Goal: Information Seeking & Learning: Learn about a topic

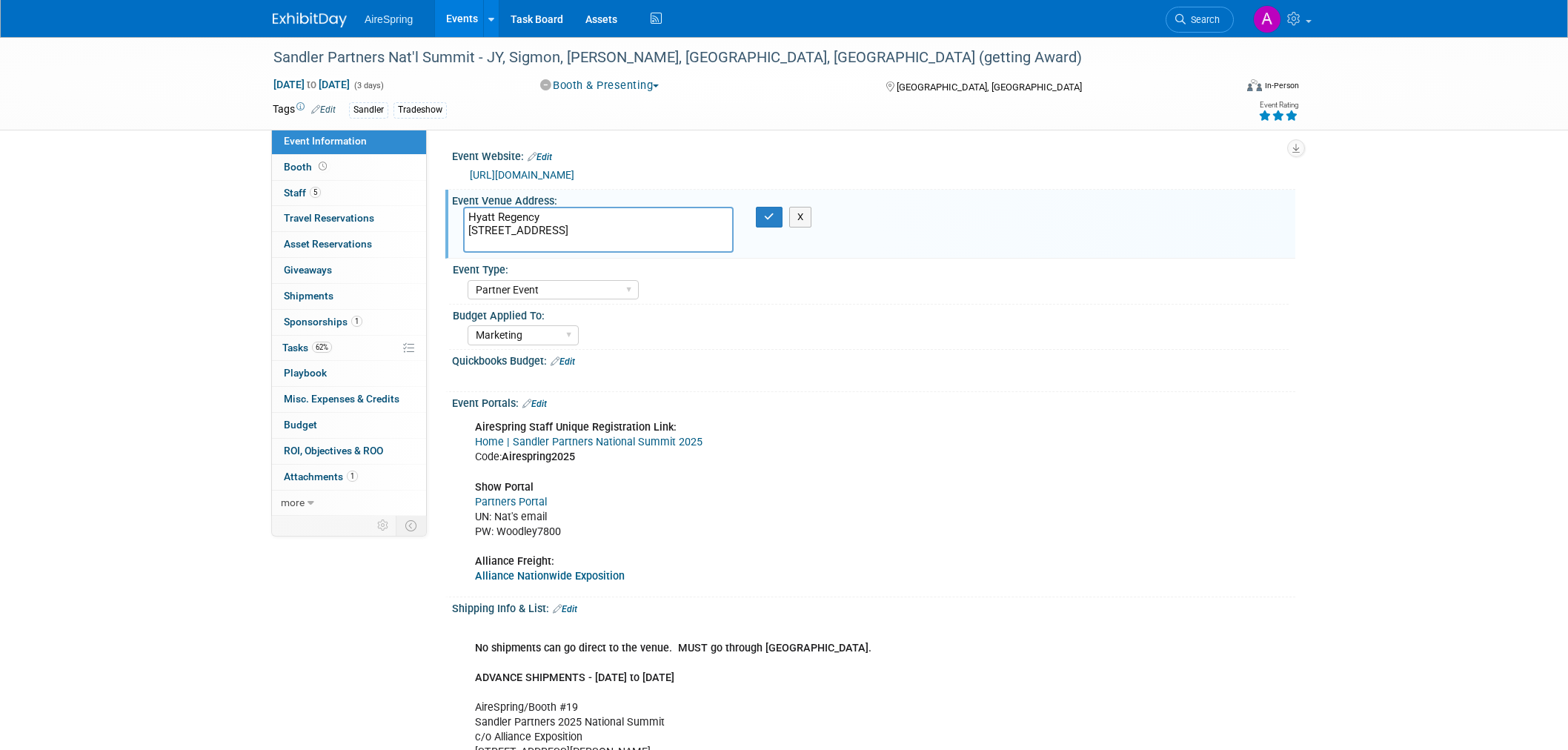
select select "Partner Event"
select select "Marketing"
drag, startPoint x: 273, startPoint y: 58, endPoint x: 472, endPoint y: 56, distance: 199.0
click at [472, 56] on div "Sandler Partners Nat'l Summit - JY, Sigmon, [PERSON_NAME], [GEOGRAPHIC_DATA], […" at bounding box center [740, 57] width 943 height 26
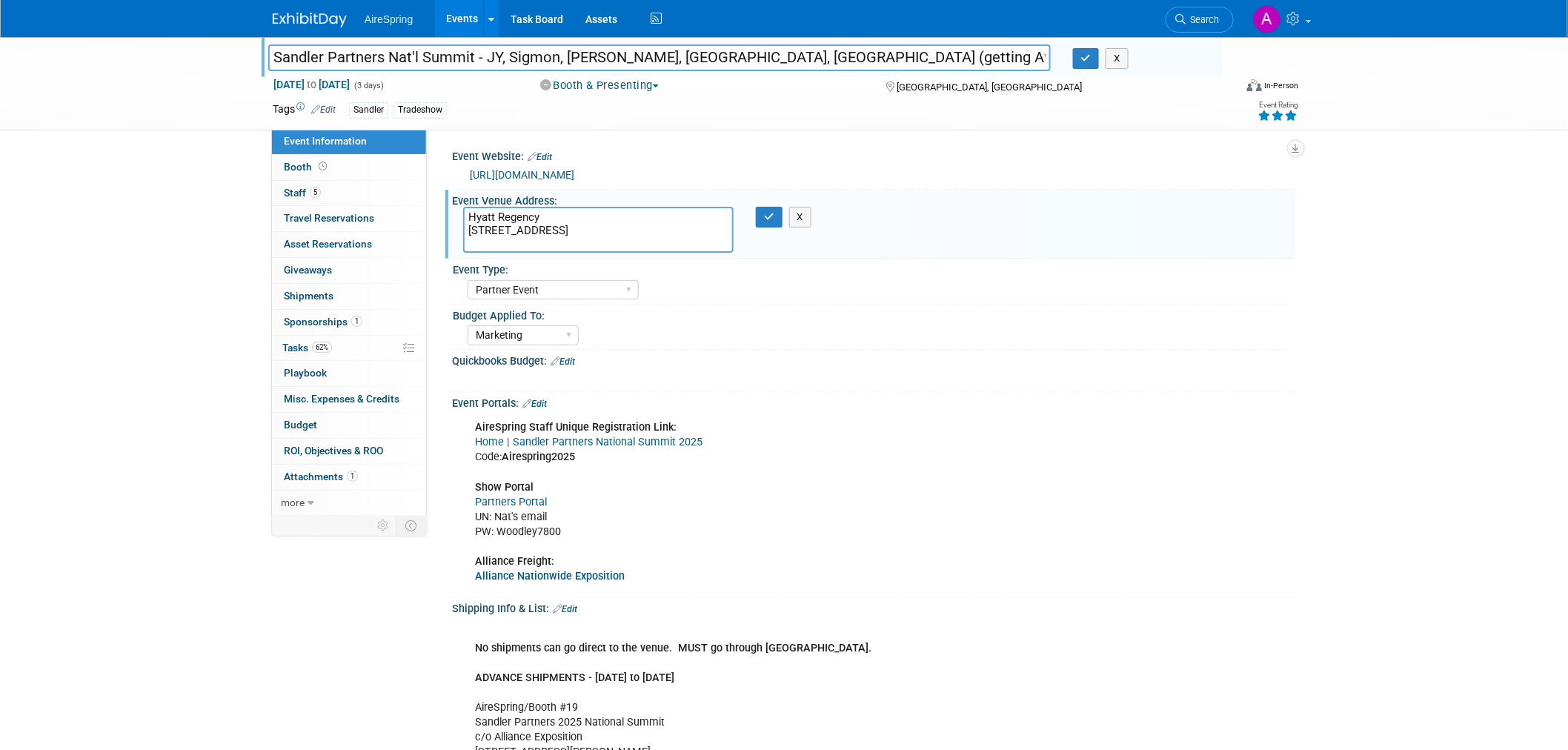
drag, startPoint x: 473, startPoint y: 57, endPoint x: 246, endPoint y: 57, distance: 227.0
click at [246, 57] on div "Sandler Partners Nat'l Summit - JY, Sigmon, Castillo, Valderrama, Bender (getti…" at bounding box center [784, 83] width 1568 height 93
click at [1080, 499] on div "AireSpring Staff Unique Registration Link: Home | Sandler Partners National Sum…" at bounding box center [798, 502] width 668 height 178
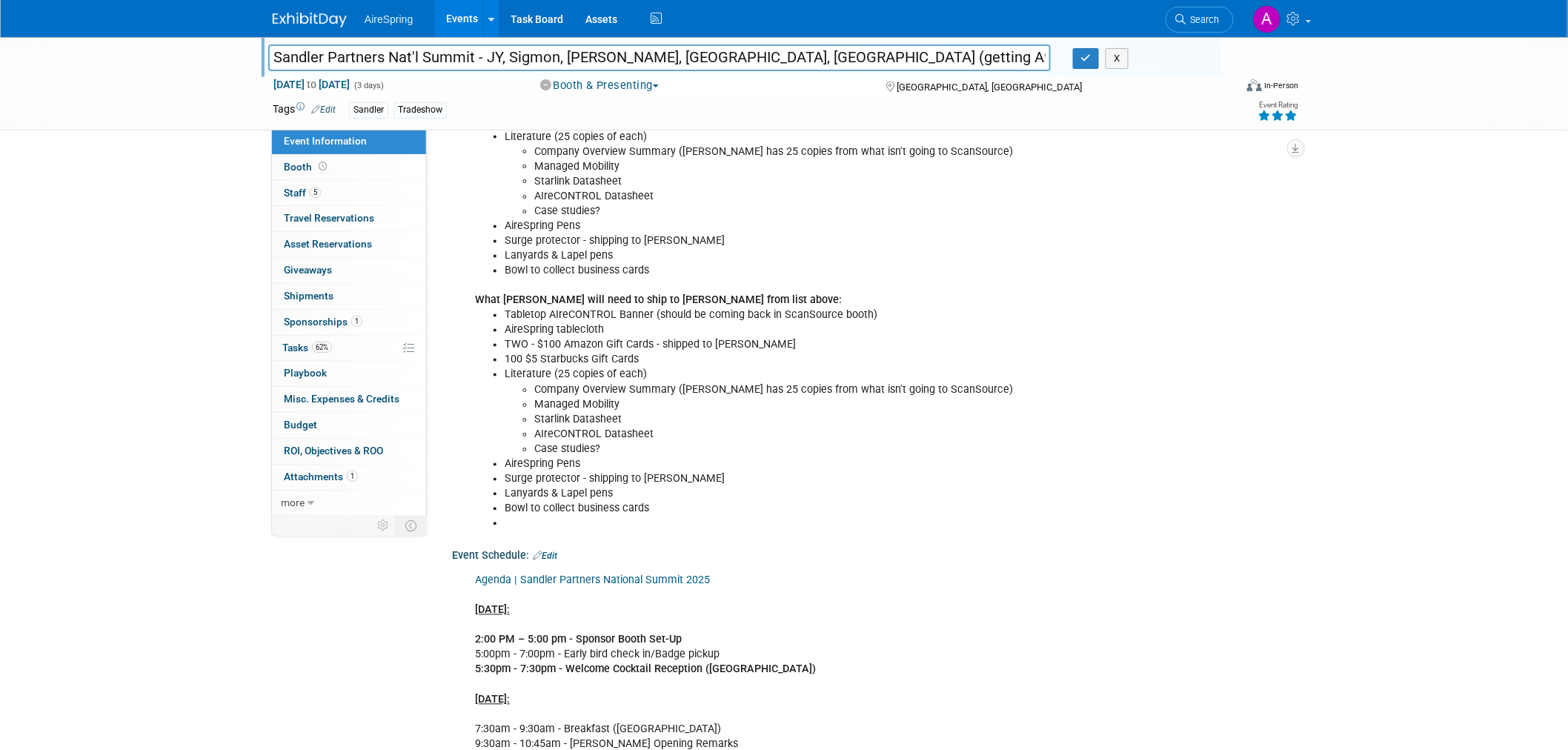
scroll to position [987, 0]
click at [1063, 478] on li "Surge protector - shipping to Lisa" at bounding box center [814, 478] width 619 height 15
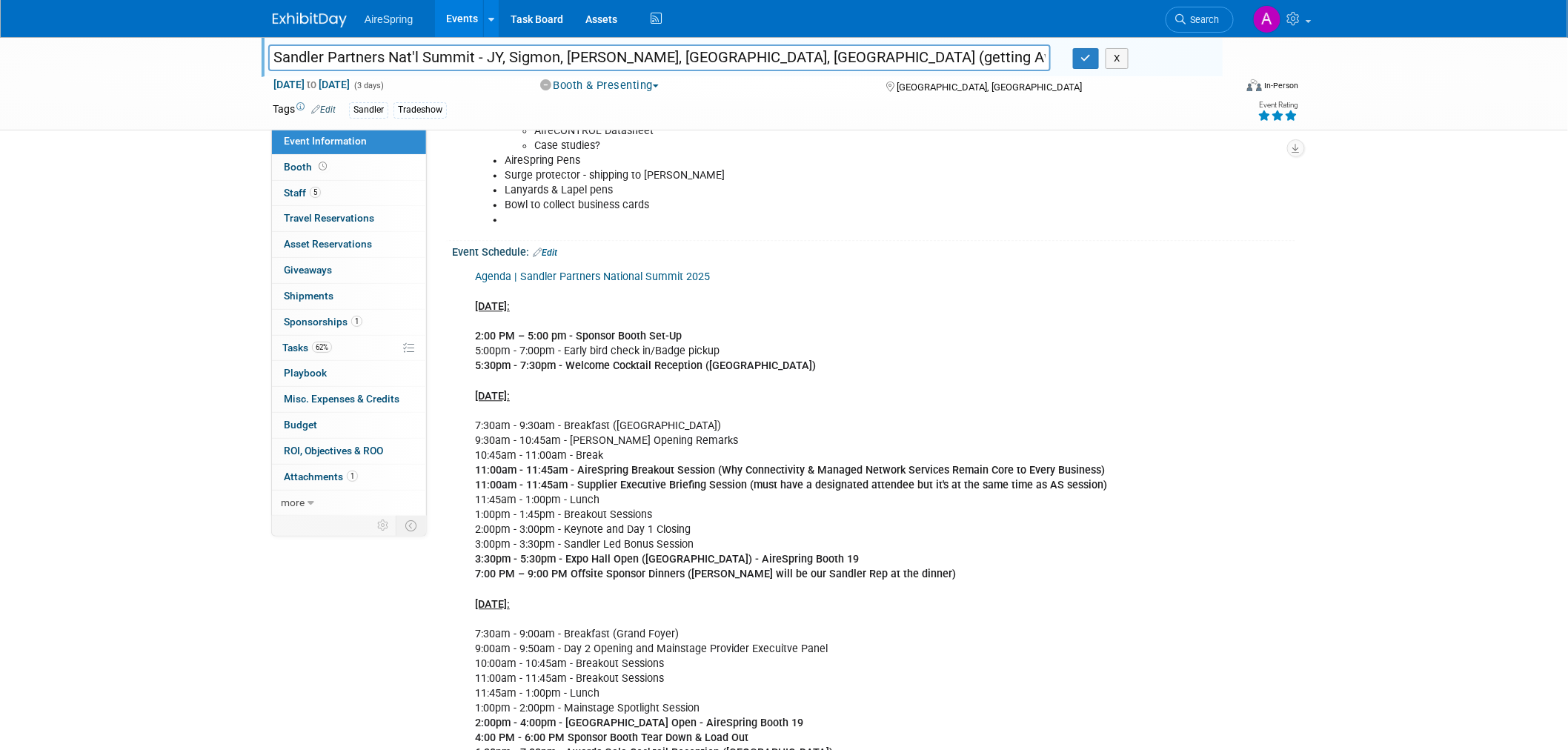
scroll to position [1564, 0]
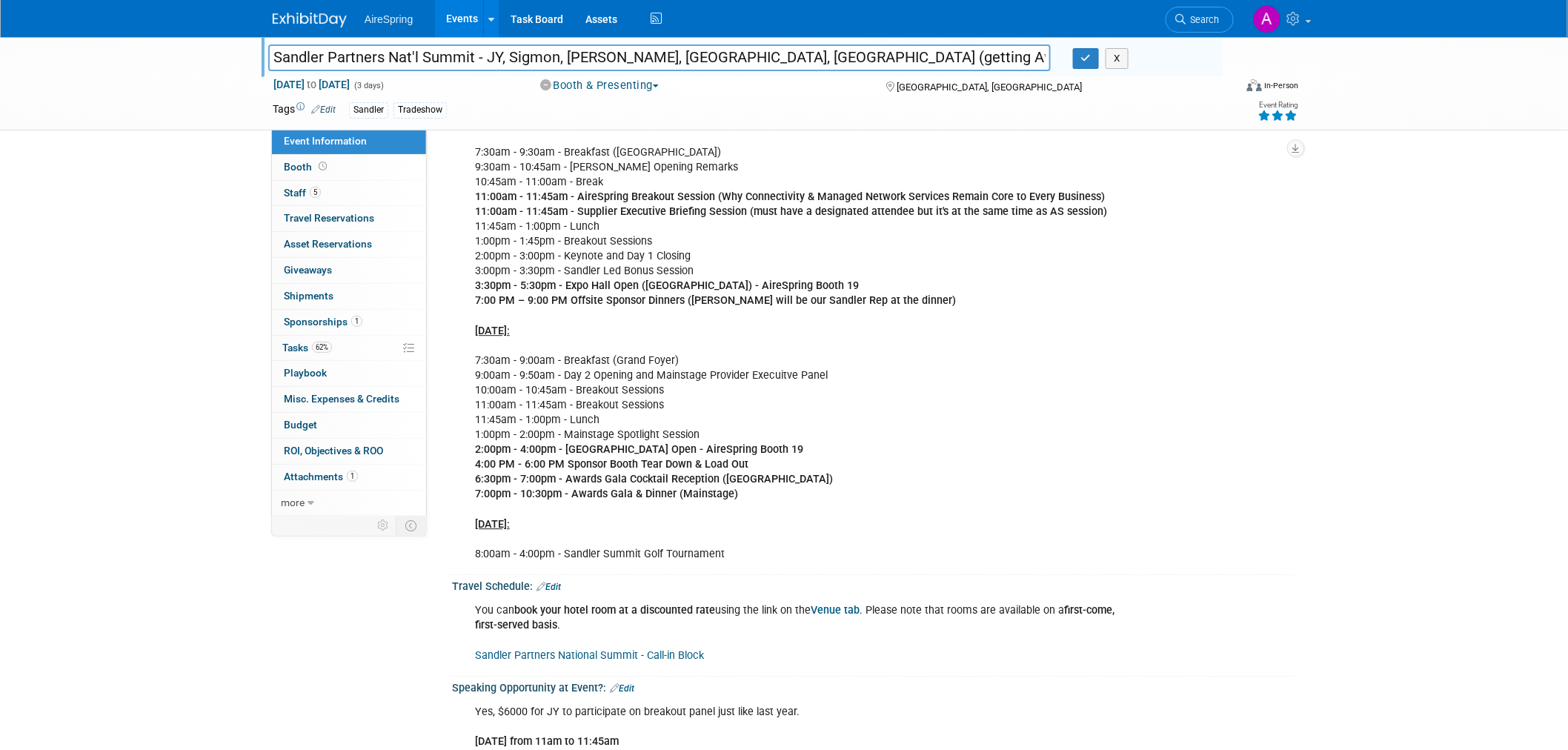
click at [818, 538] on div "Agenda | Sandler Partners National Summit 2025 Mon., Oct 6: 2:00 PM – 5:00 pm -…" at bounding box center [798, 279] width 668 height 580
drag, startPoint x: 499, startPoint y: 550, endPoint x: 656, endPoint y: 550, distance: 157.0
click at [656, 550] on div "Agenda | Sandler Partners National Summit 2025 Mon., Oct 6: 2:00 PM – 5:00 pm -…" at bounding box center [798, 279] width 668 height 580
click at [765, 558] on div "Agenda | Sandler Partners National Summit 2025 Mon., Oct 6: 2:00 PM – 5:00 pm -…" at bounding box center [798, 279] width 668 height 580
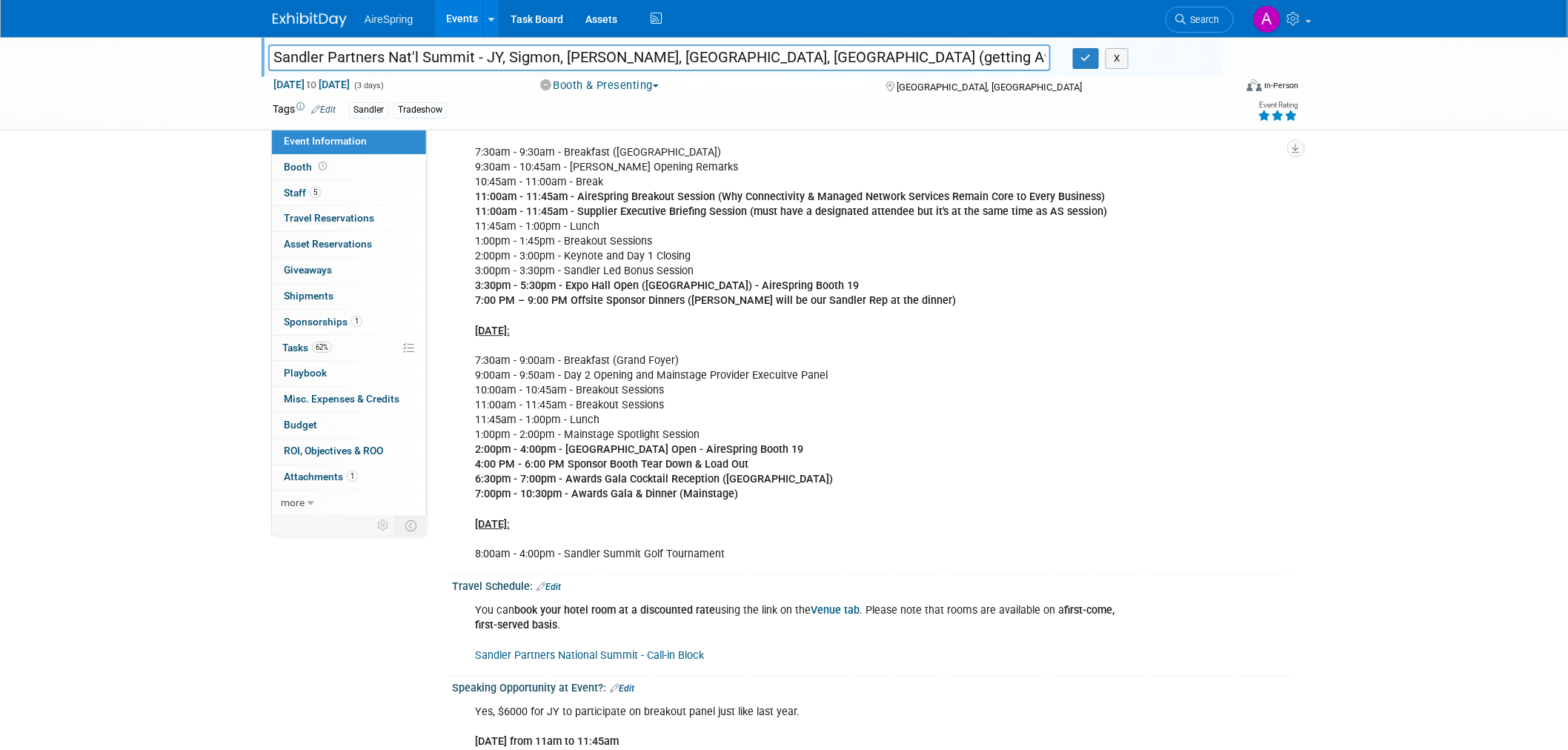
click at [1305, 484] on div "Event Information Event Info Booth Booth 5 Staff 5 Staff 0 Travel Reservations …" at bounding box center [784, 117] width 1045 height 3287
click at [1212, 289] on div "Agenda | Sandler Partners National Summit 2025 Mon., Oct 6: 2:00 PM – 5:00 pm -…" at bounding box center [874, 277] width 843 height 585
click at [196, 229] on div "Sandler Partners Nat'l Summit - JY, Sigmon, Castillo, Valderrama, Bender (getti…" at bounding box center [784, 131] width 1568 height 3317
click at [1124, 66] on button "X" at bounding box center [1116, 58] width 23 height 21
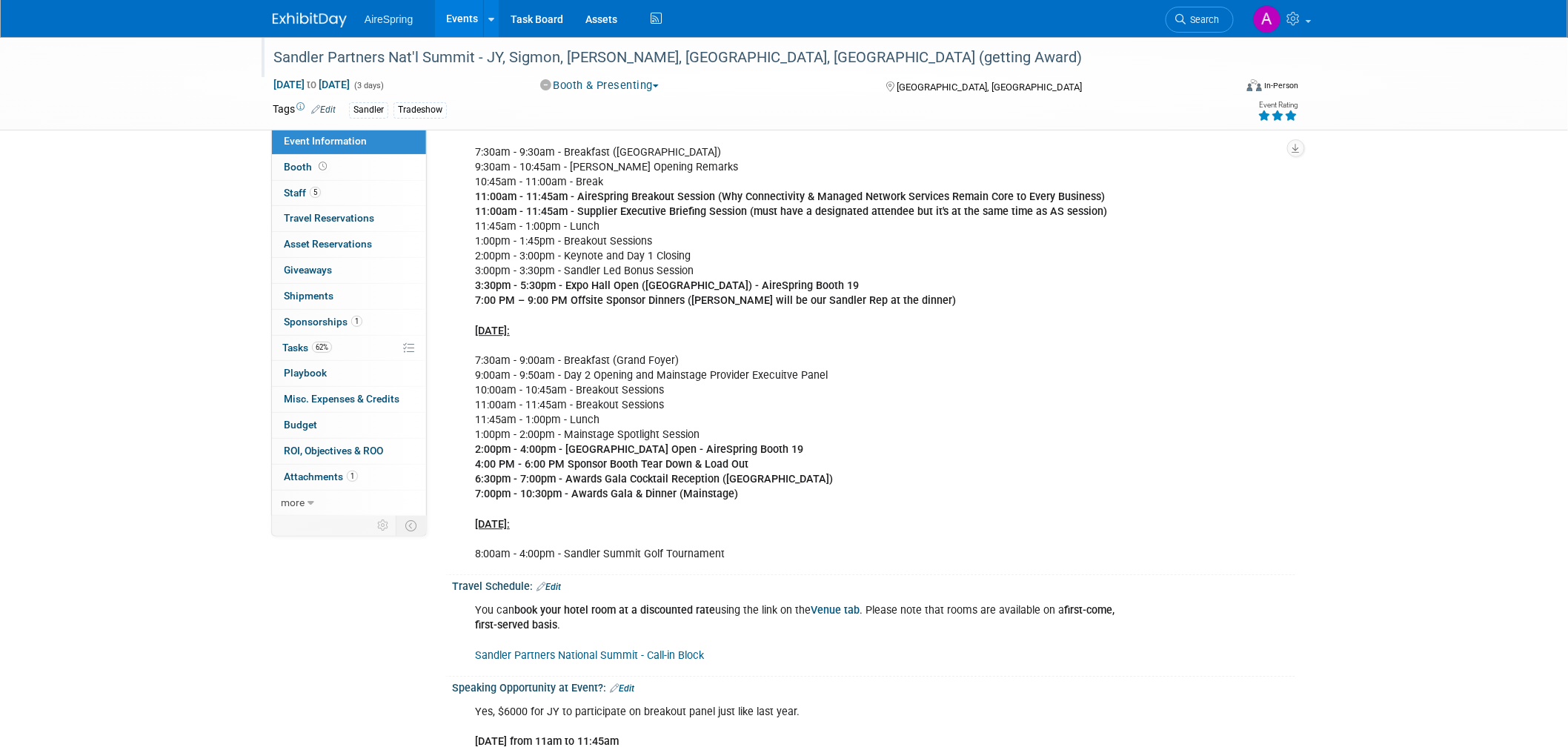
click at [1257, 250] on div "Agenda | Sandler Partners National Summit 2025 Mon., Oct 6: 2:00 PM – 5:00 pm -…" at bounding box center [874, 277] width 843 height 585
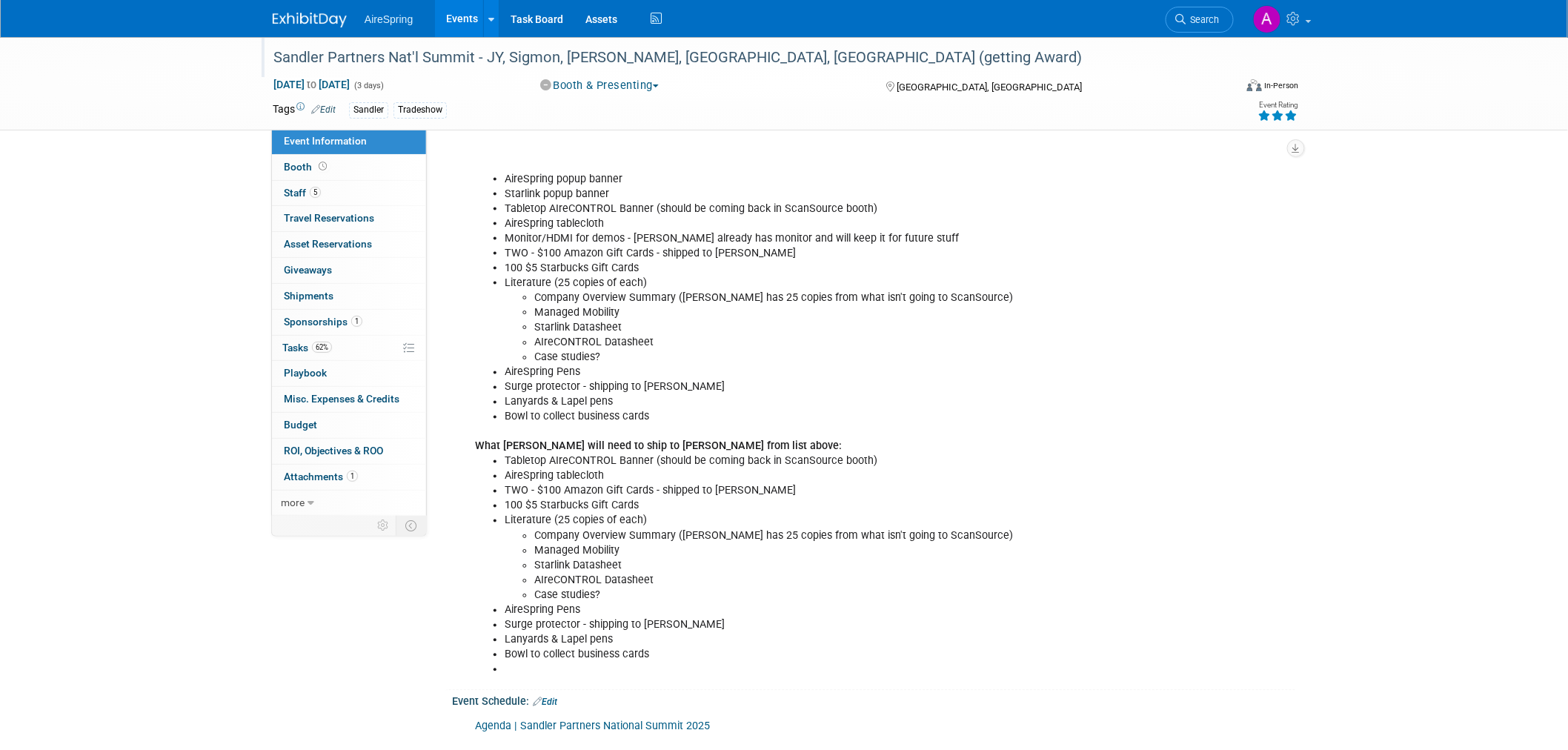
scroll to position [824, 0]
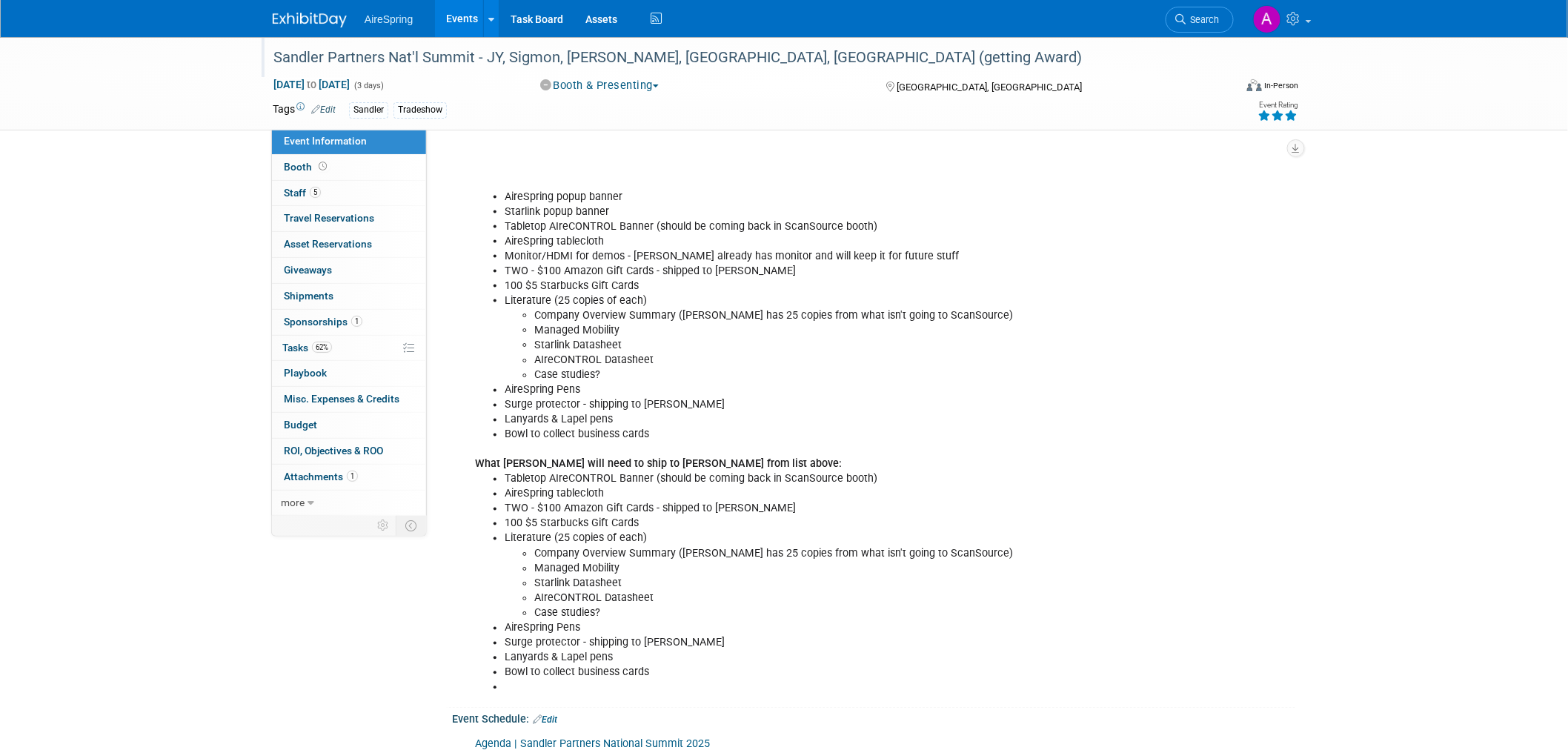
click at [1414, 126] on div "Sandler Partners Nat'l Summit - JY, Sigmon, Castillo, Valderrama, Bender (getti…" at bounding box center [784, 83] width 1568 height 93
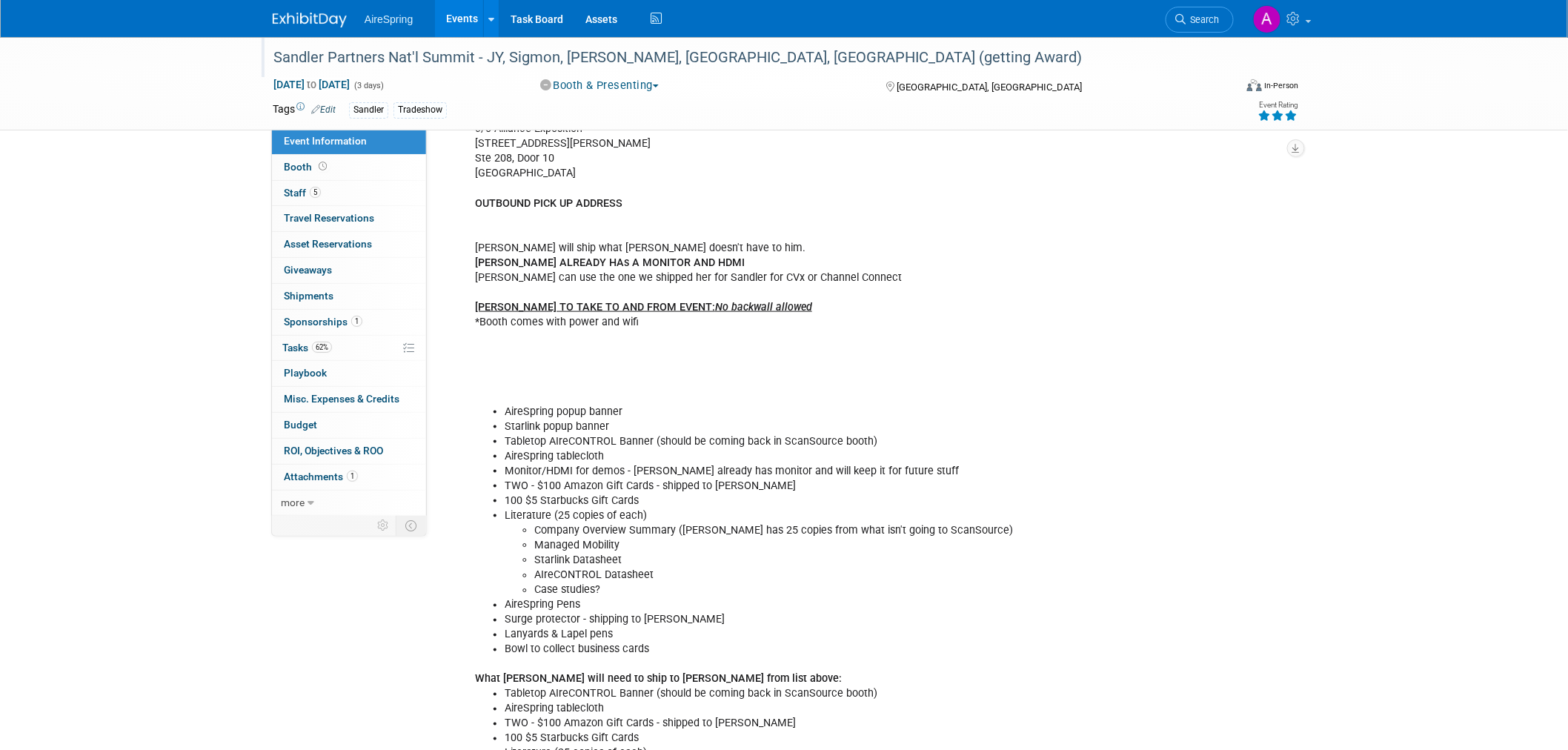
scroll to position [329, 0]
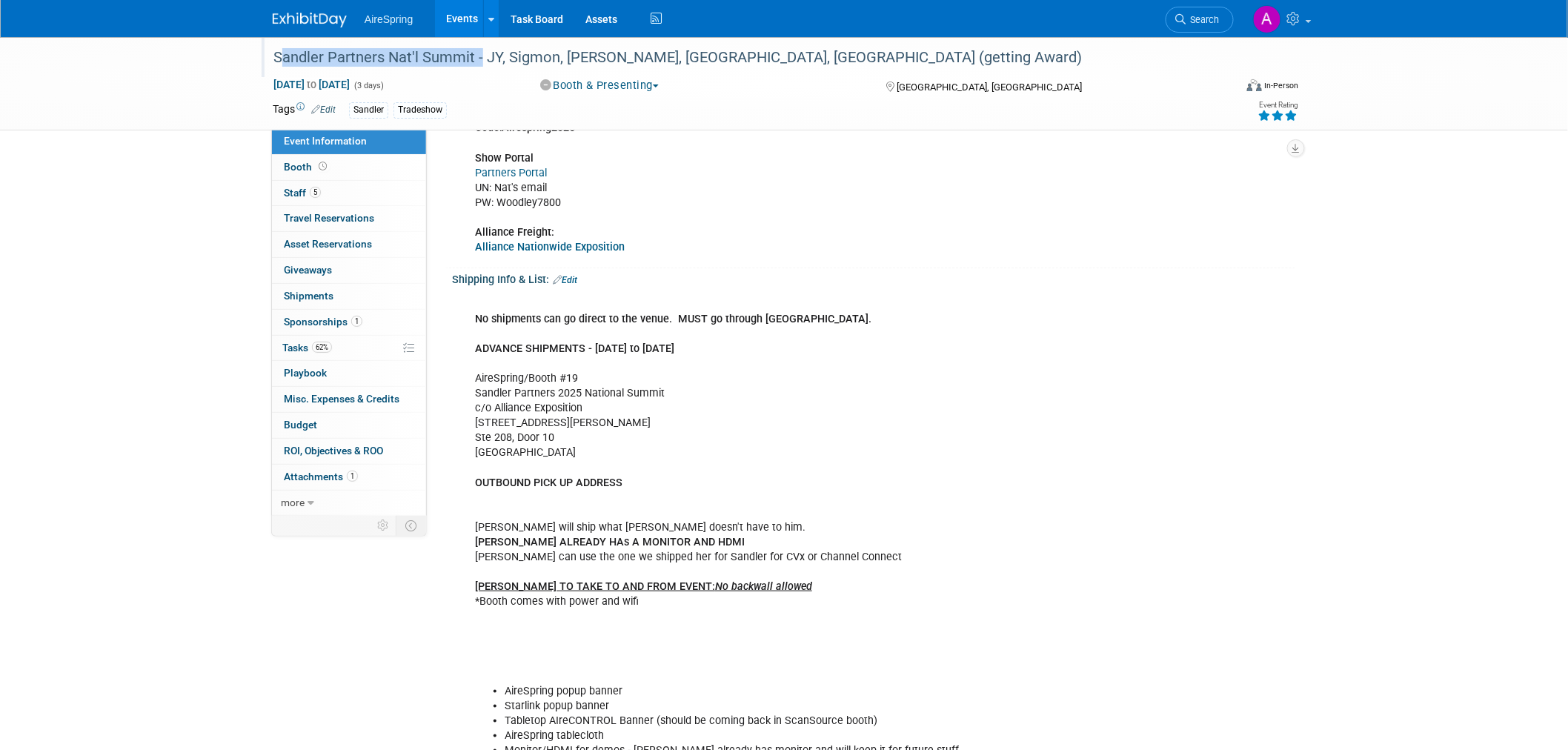
drag, startPoint x: 477, startPoint y: 60, endPoint x: 269, endPoint y: 53, distance: 208.1
click at [269, 53] on div "Sandler Partners Nat'l Summit - JY, Sigmon, [PERSON_NAME], [GEOGRAPHIC_DATA], […" at bounding box center [740, 57] width 943 height 26
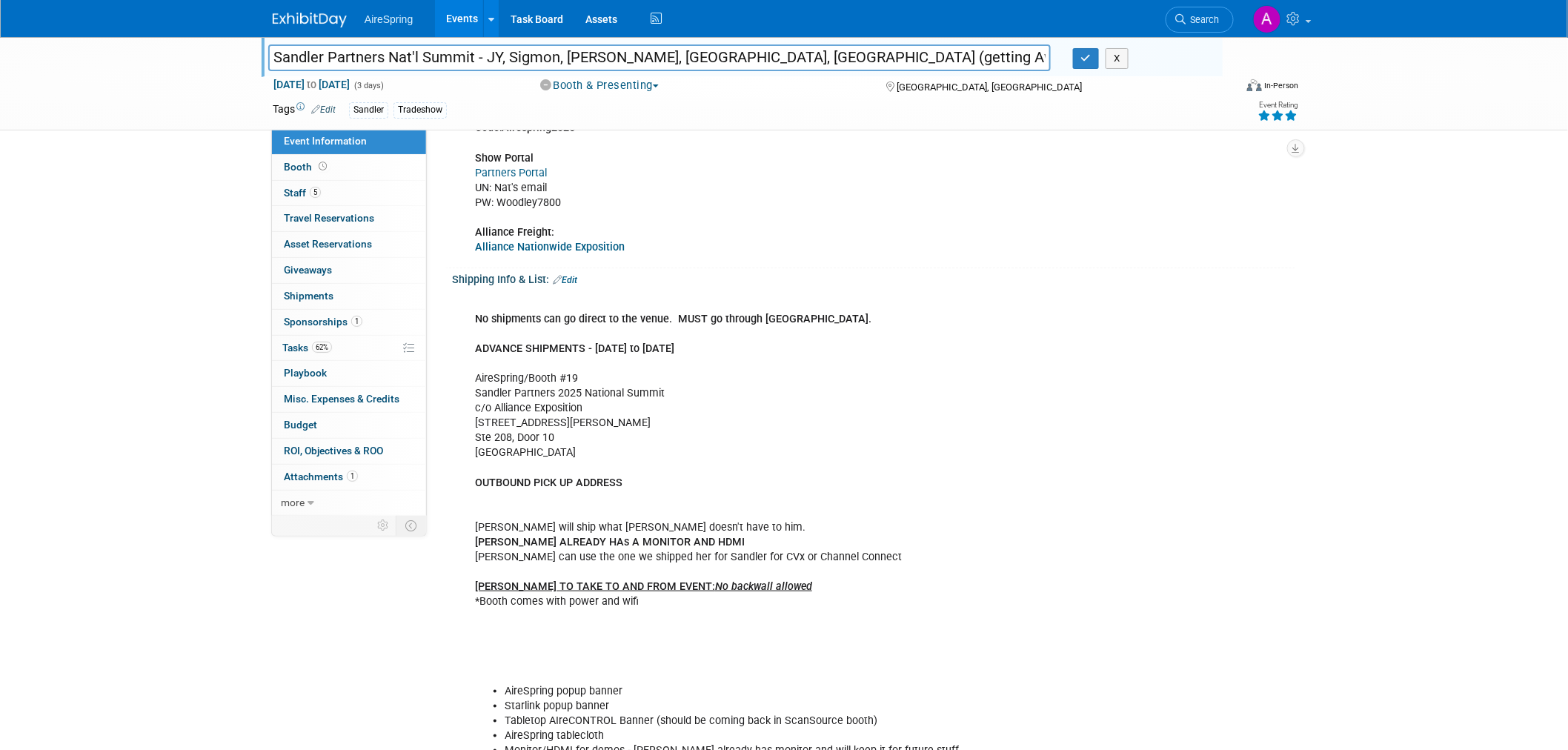
drag, startPoint x: 276, startPoint y: 56, endPoint x: 472, endPoint y: 56, distance: 196.0
click at [472, 56] on input "Sandler Partners Nat'l Summit - JY, Sigmon, [PERSON_NAME], [GEOGRAPHIC_DATA], […" at bounding box center [660, 57] width 783 height 25
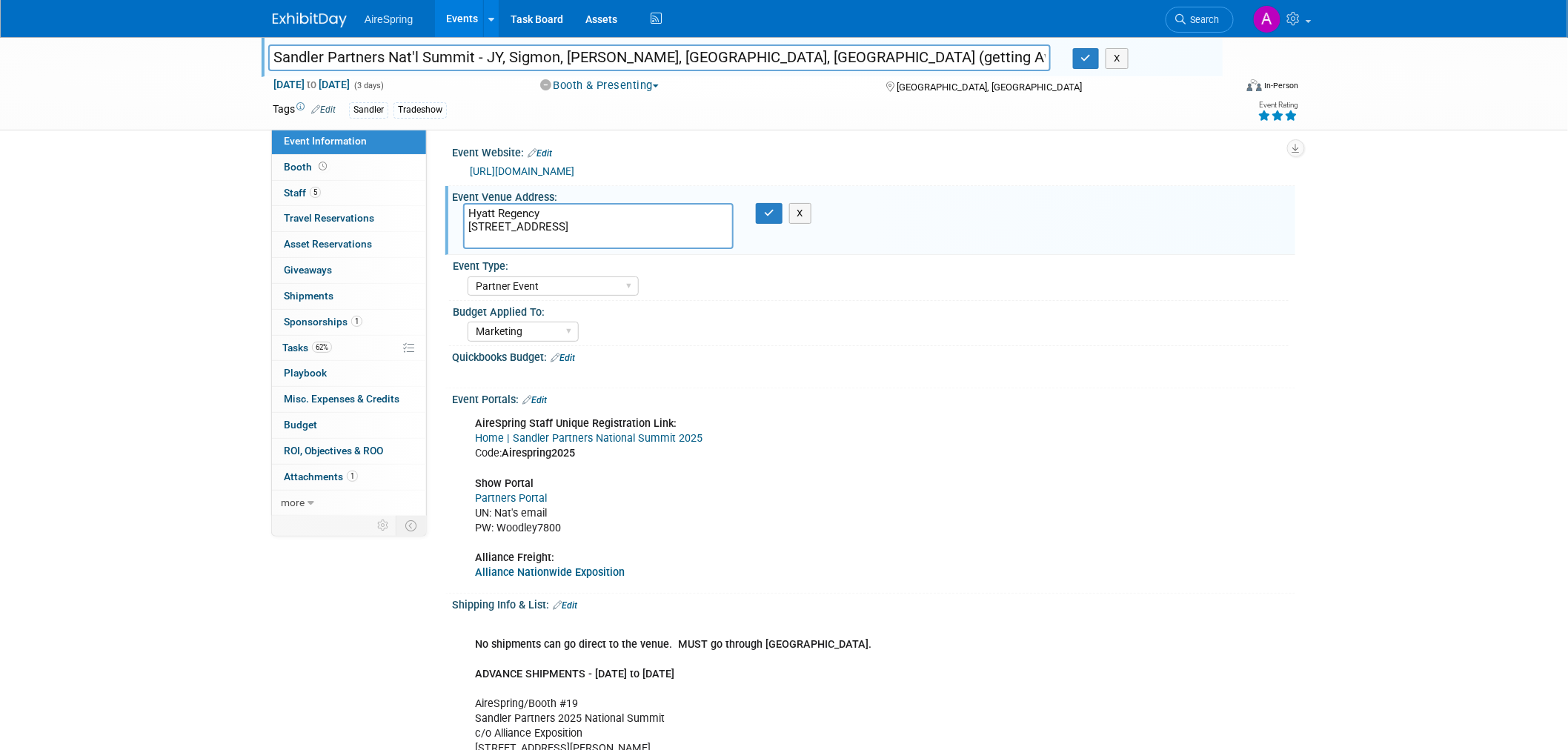
scroll to position [0, 0]
drag, startPoint x: 509, startPoint y: 241, endPoint x: 463, endPoint y: 232, distance: 46.9
click at [463, 232] on textarea "Hyatt Regency 21500 E Pacific Coast Hwy., Huntington Beach, CA 92648" at bounding box center [598, 229] width 271 height 46
click at [1085, 468] on div "AireSpring Staff Unique Registration Link: Home | Sandler Partners National Sum…" at bounding box center [798, 502] width 668 height 178
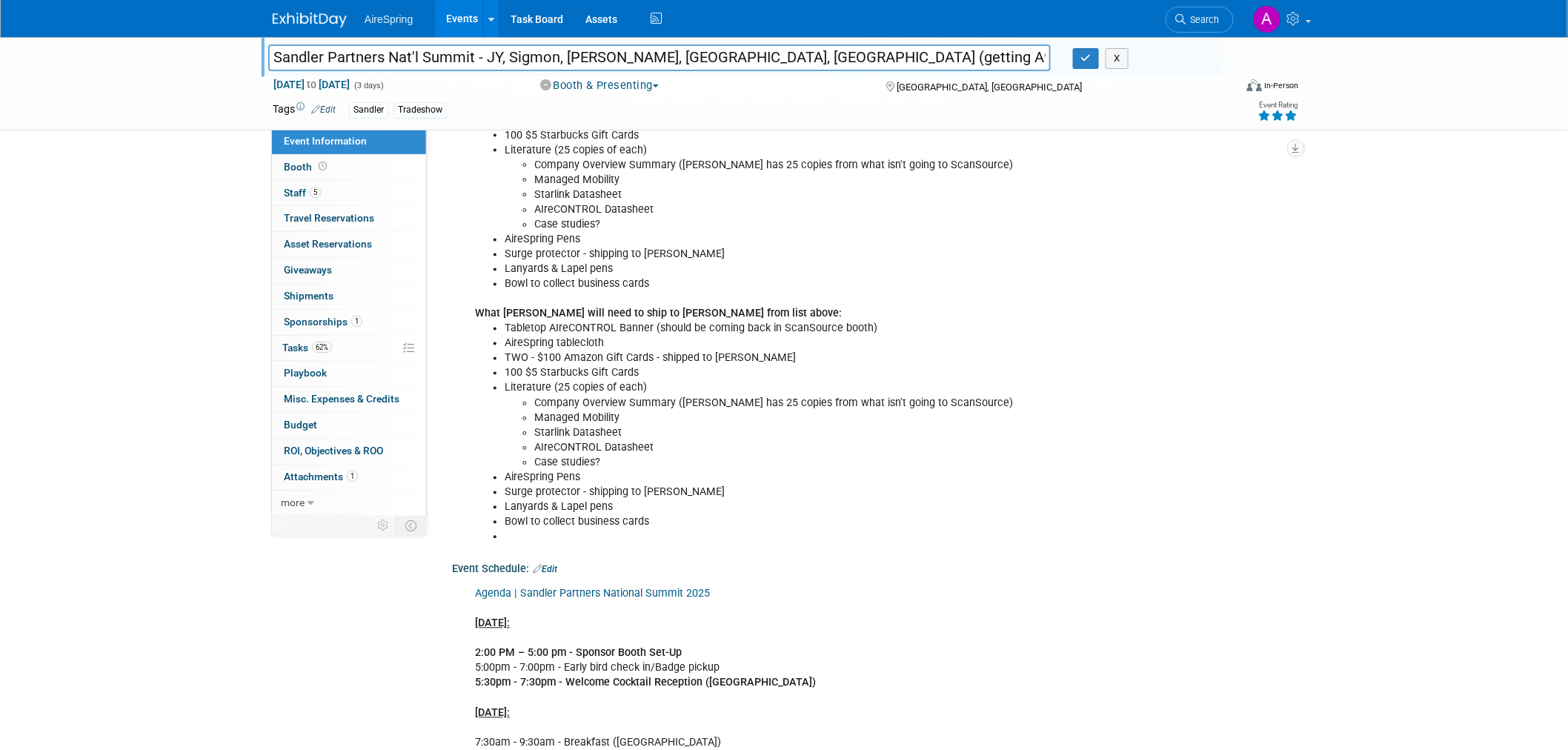
scroll to position [1317, 0]
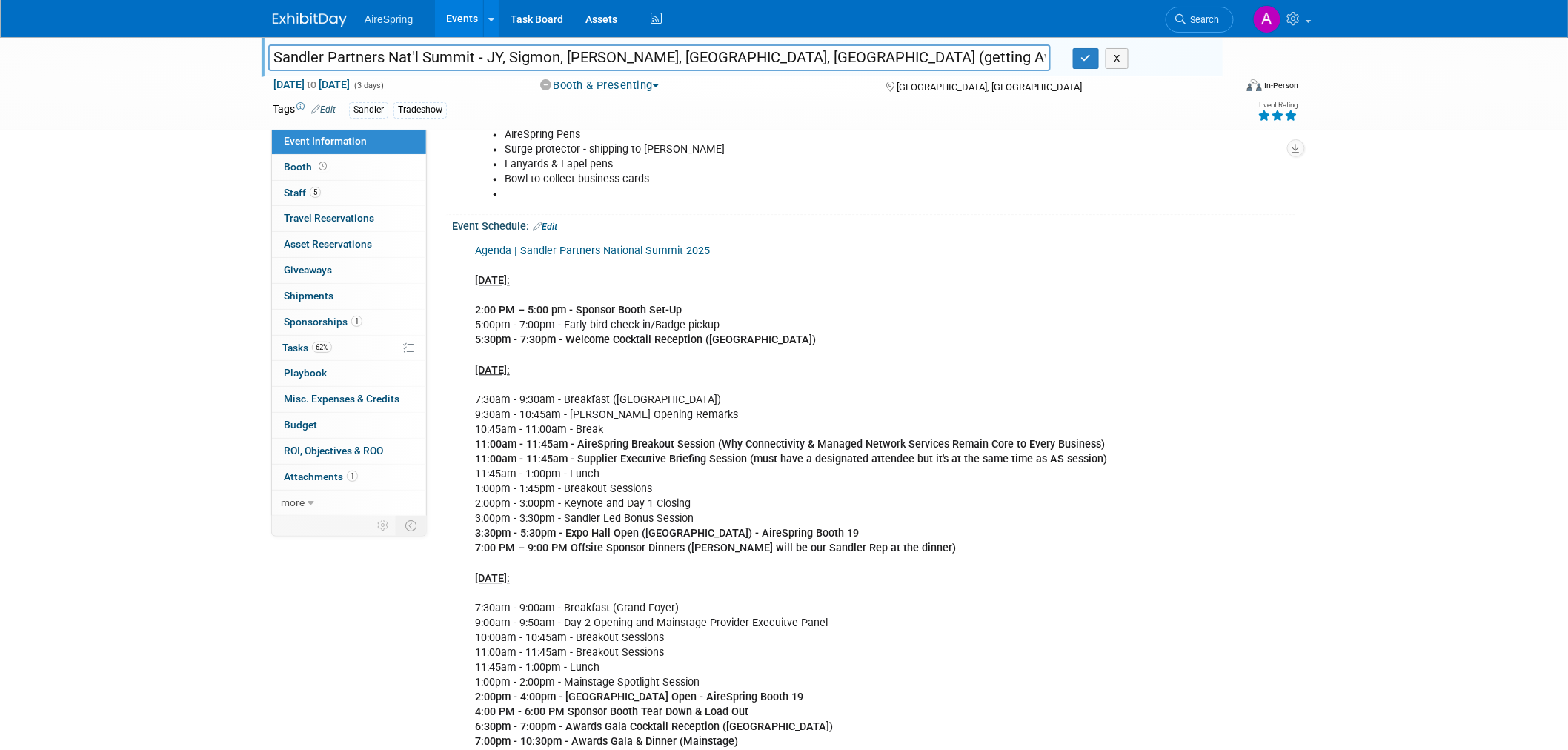
click at [1127, 475] on div "Agenda | Sandler Partners National Summit 2025 Mon., Oct 6: 2:00 PM – 5:00 pm -…" at bounding box center [798, 526] width 668 height 580
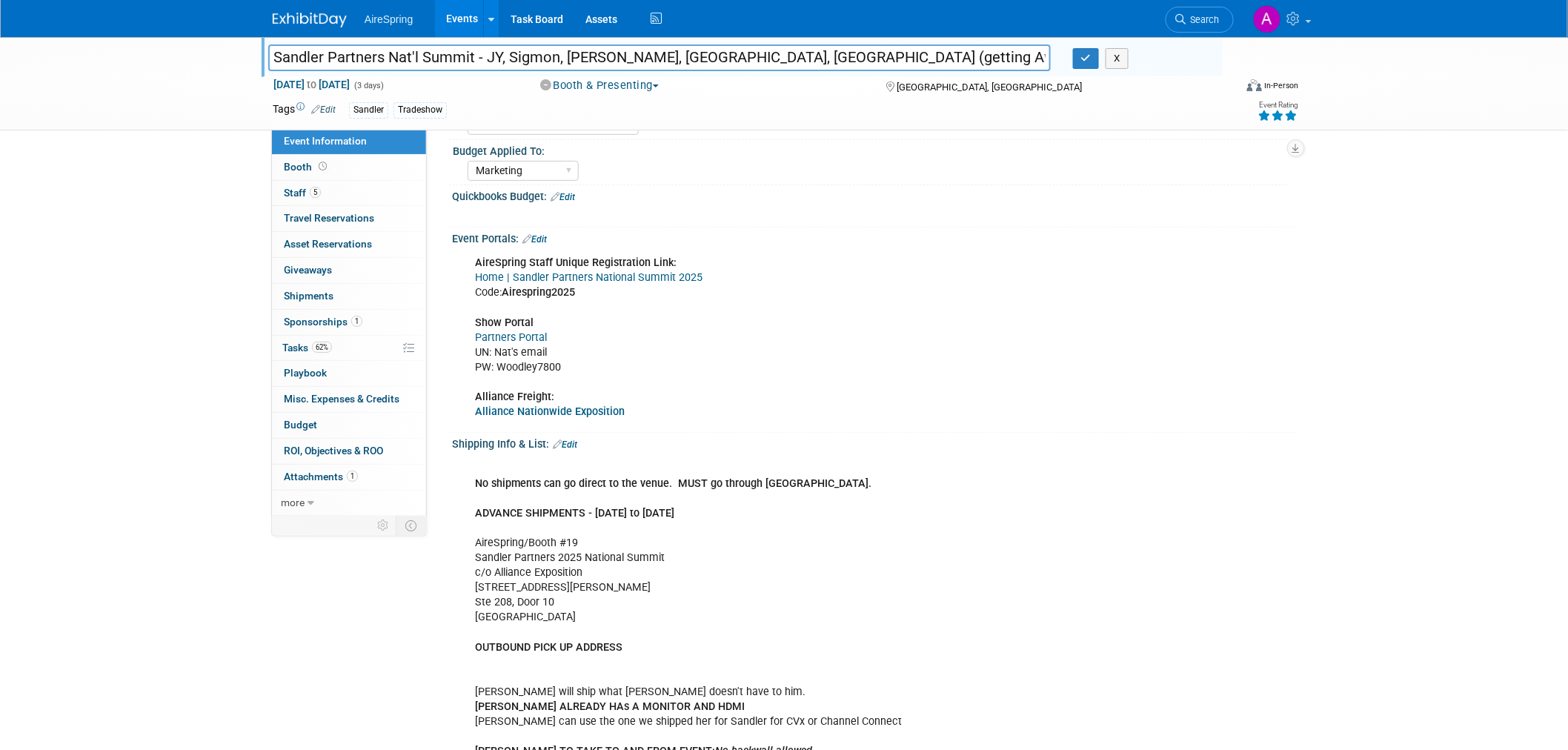
scroll to position [0, 0]
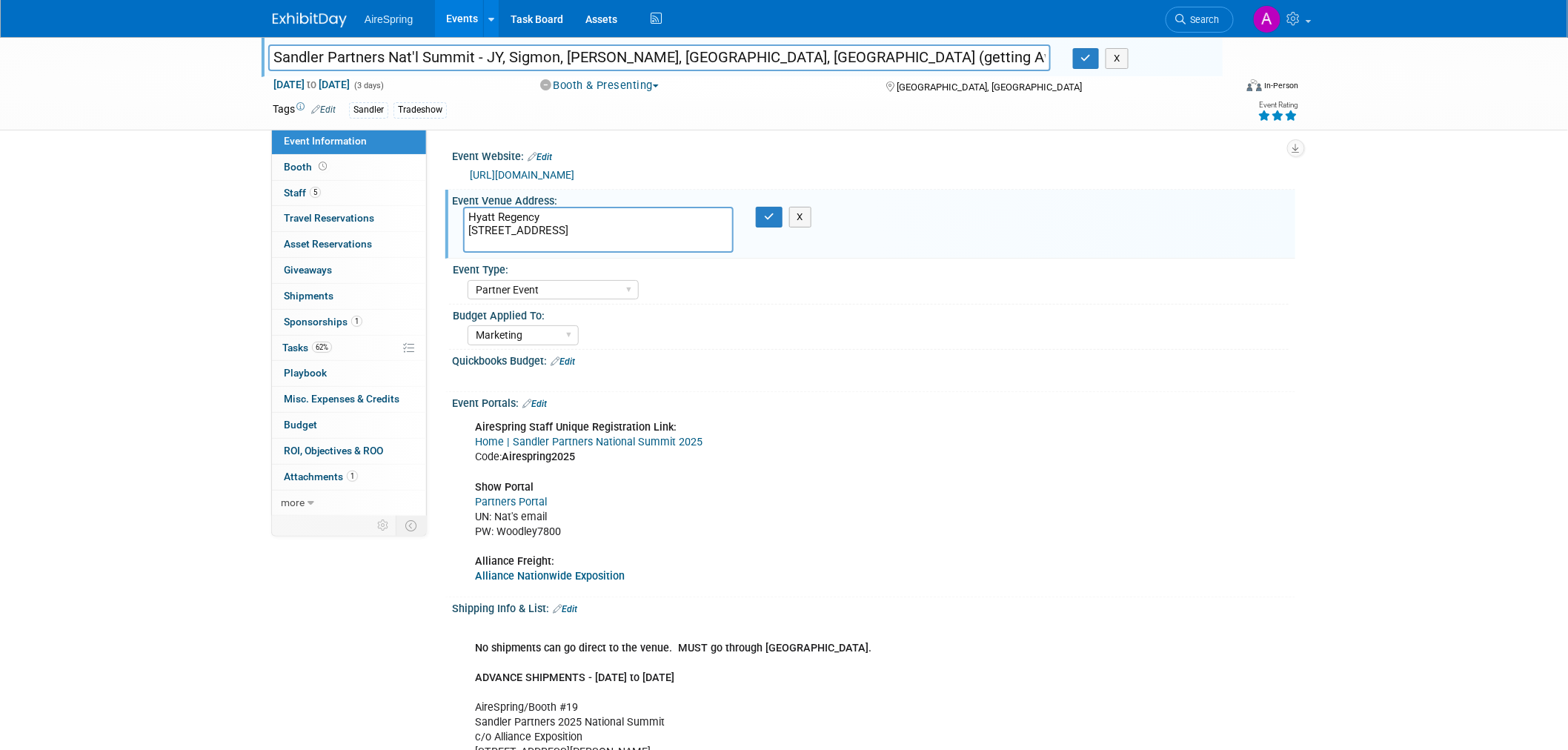
drag, startPoint x: 499, startPoint y: 239, endPoint x: 461, endPoint y: 219, distance: 42.9
click at [461, 219] on div "Hyatt Regency 21500 E Pacific Coast Hwy., Huntington Beach, CA 92648" at bounding box center [598, 229] width 292 height 46
click at [1002, 314] on div "Budget Applied To:" at bounding box center [871, 314] width 835 height 19
drag, startPoint x: 517, startPoint y: 247, endPoint x: 465, endPoint y: 232, distance: 54.1
click at [465, 232] on textarea "Hyatt Regency 21500 E Pacific Coast Hwy., Huntington Beach, CA 92648" at bounding box center [598, 229] width 271 height 46
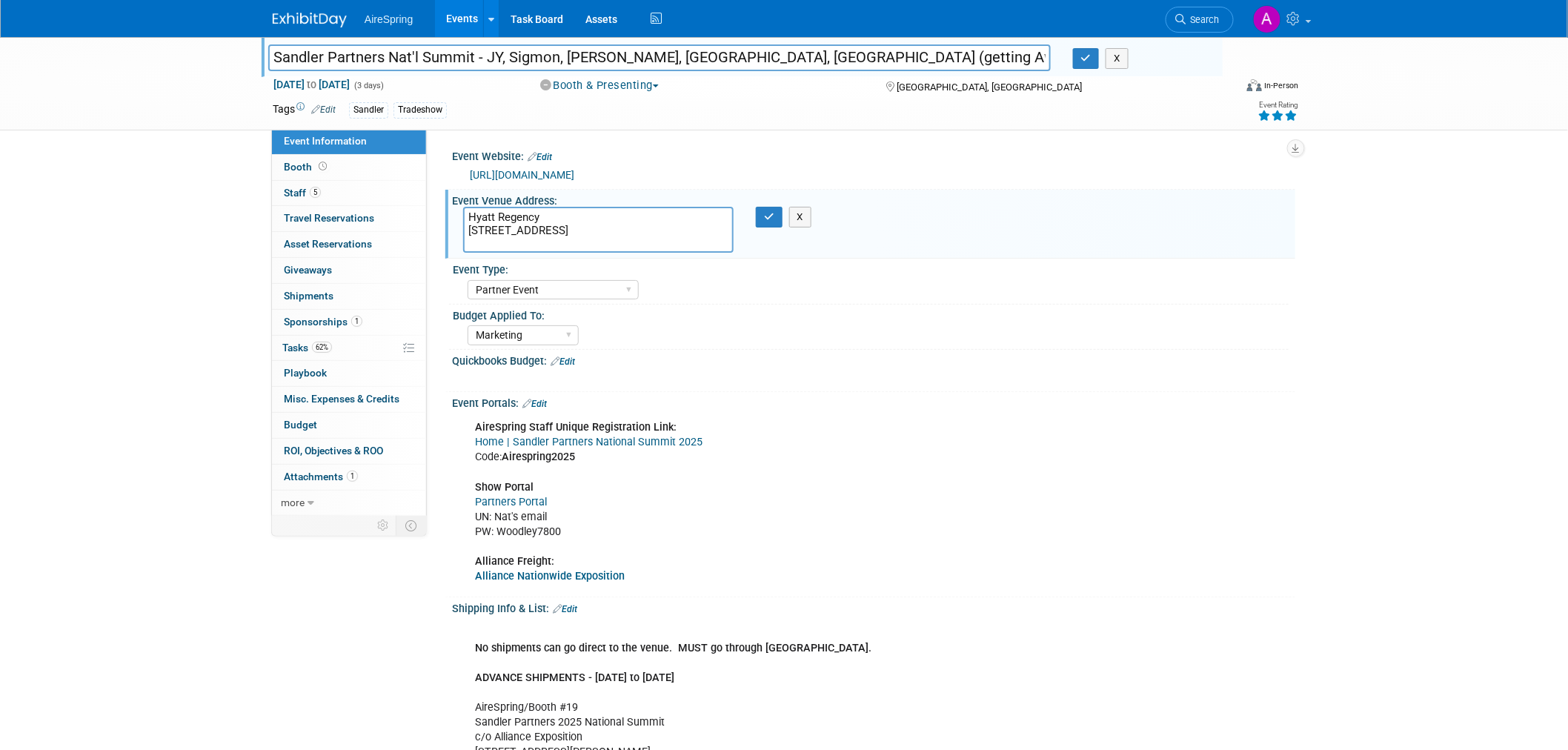
click at [1117, 571] on div "AireSpring Staff Unique Registration Link: Home | Sandler Partners National Sum…" at bounding box center [798, 502] width 668 height 178
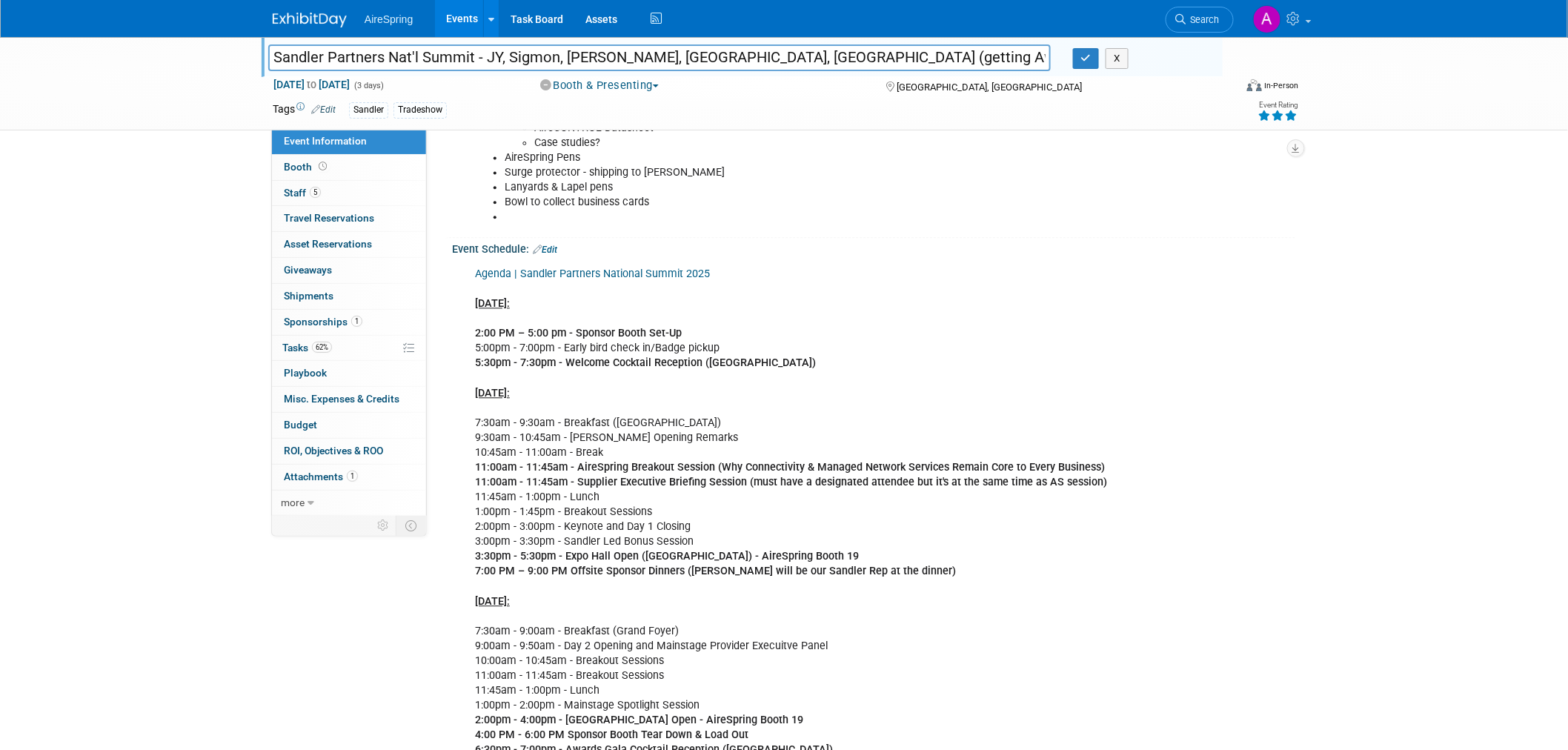
scroll to position [1317, 0]
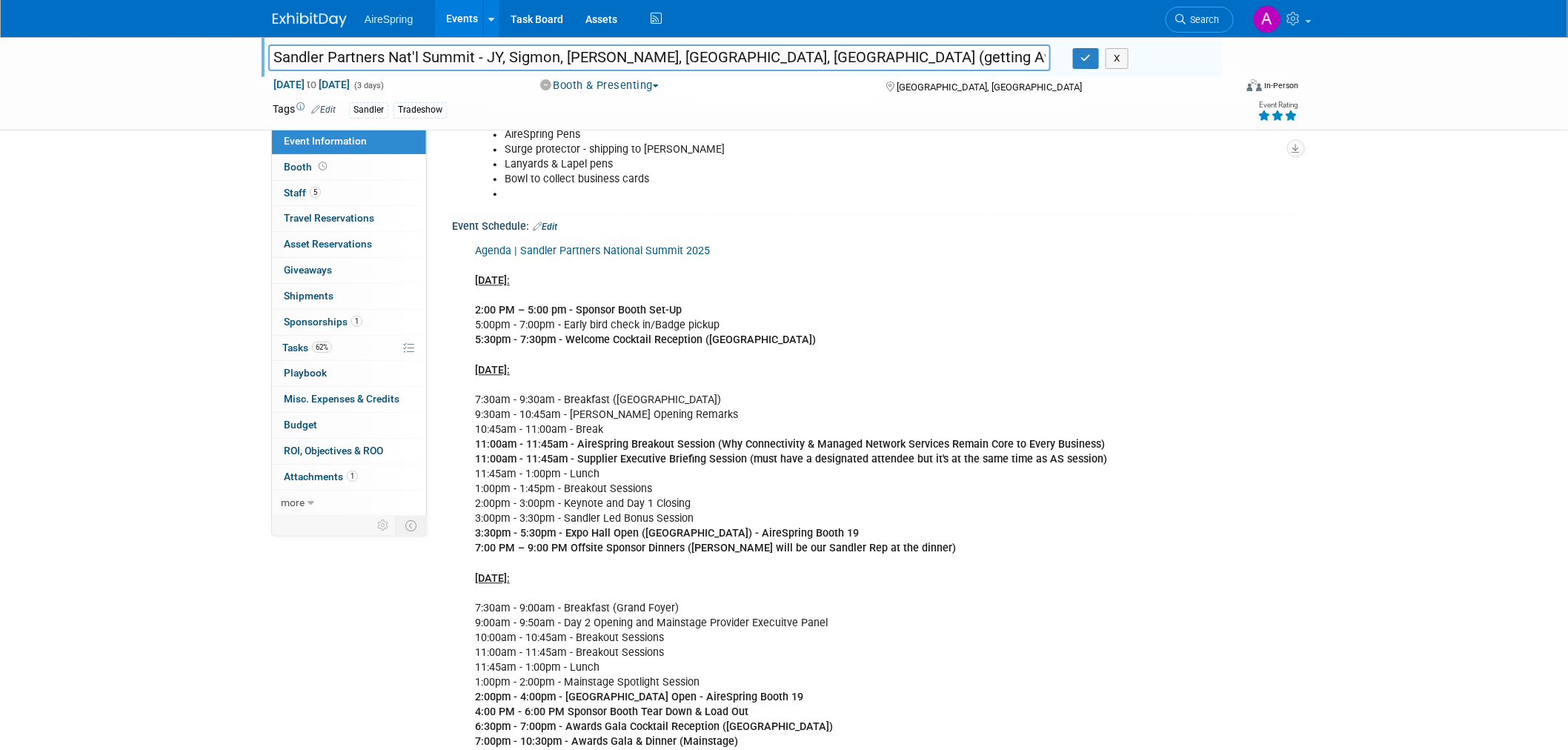
click at [708, 406] on div "Agenda | Sandler Partners National Summit 2025 Mon., Oct 6: 2:00 PM – 5:00 pm -…" at bounding box center [798, 526] width 668 height 580
drag, startPoint x: 481, startPoint y: 302, endPoint x: 556, endPoint y: 308, distance: 75.2
click at [556, 308] on b "2:00 PM – 5:00 pm - Sponsor Booth Set-Up" at bounding box center [578, 310] width 207 height 13
click at [598, 328] on div "Agenda | Sandler Partners National Summit 2025 Mon., Oct 6: 2:00 PM – 5:00 pm -…" at bounding box center [798, 526] width 668 height 580
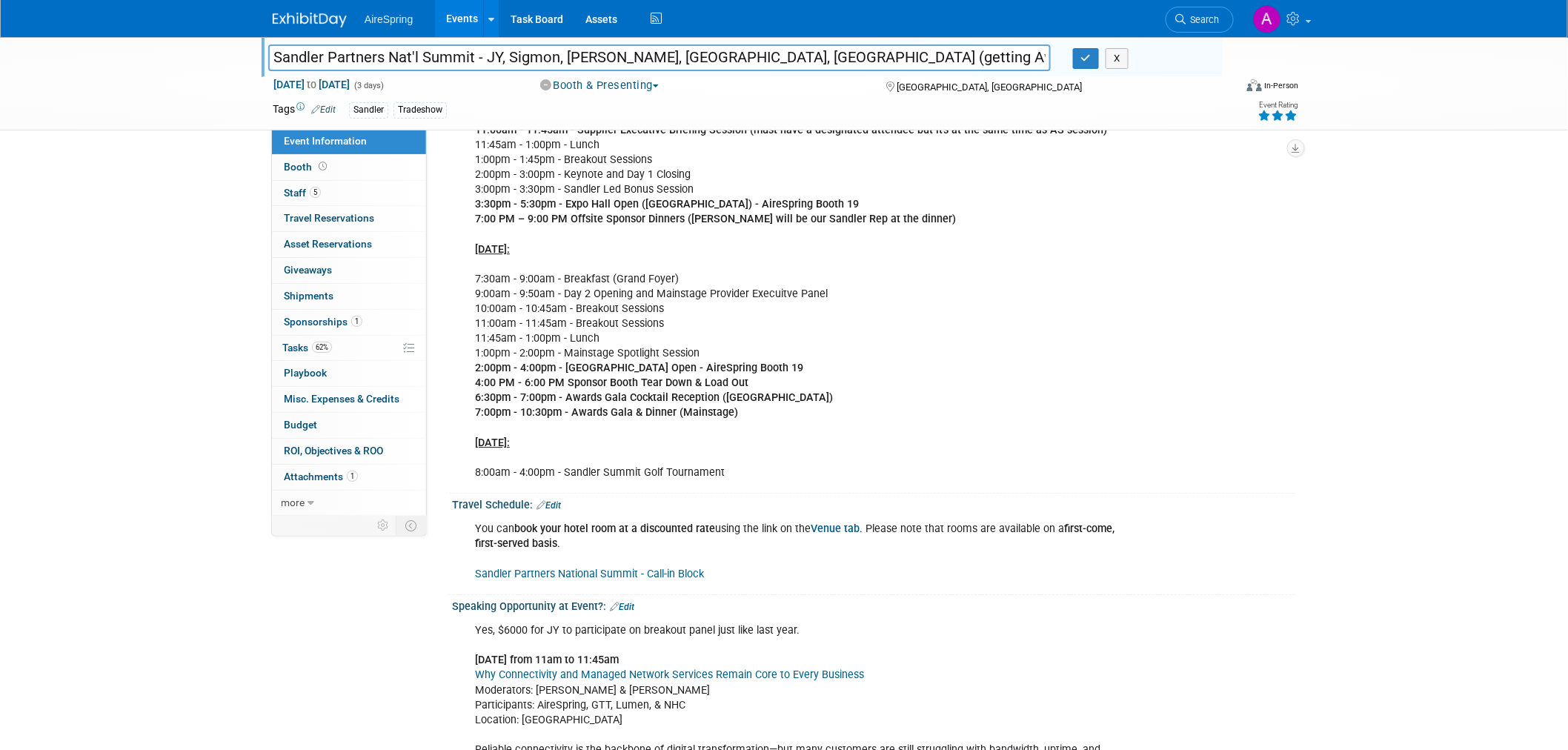
scroll to position [1646, 0]
